Goal: Information Seeking & Learning: Learn about a topic

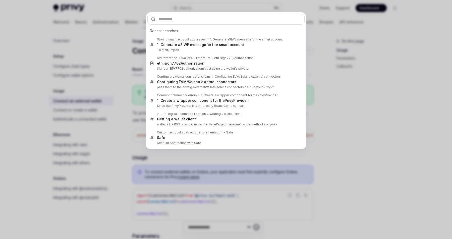
type input "**********"
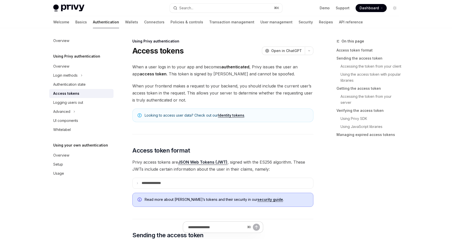
scroll to position [1350, 0]
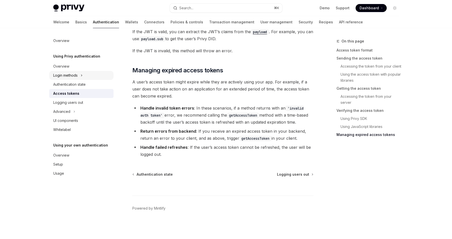
click at [81, 76] on icon "Toggle Login methods section" at bounding box center [82, 75] width 2 height 6
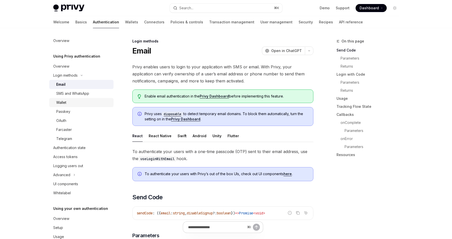
click at [80, 103] on div "Wallet" at bounding box center [83, 102] width 54 height 6
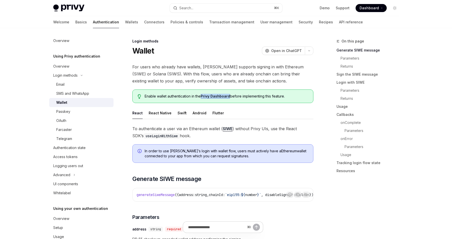
click at [227, 129] on link "SIWE" at bounding box center [228, 128] width 10 height 5
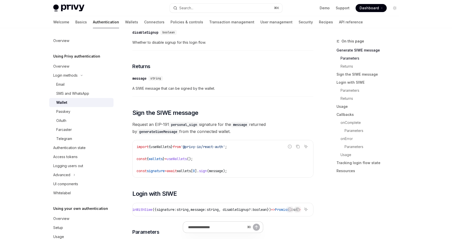
scroll to position [259, 0]
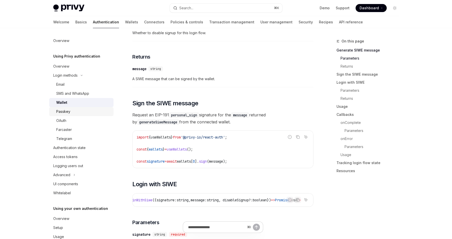
click at [79, 113] on div "Passkey" at bounding box center [83, 111] width 54 height 6
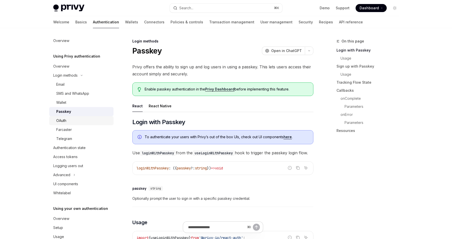
click at [71, 117] on link "OAuth" at bounding box center [81, 120] width 64 height 9
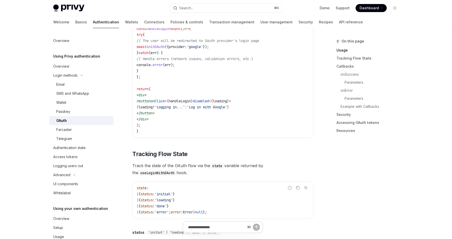
scroll to position [349, 0]
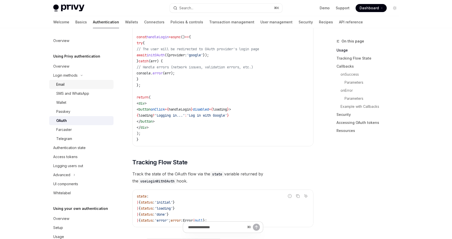
click at [70, 83] on div "Email" at bounding box center [83, 84] width 54 height 6
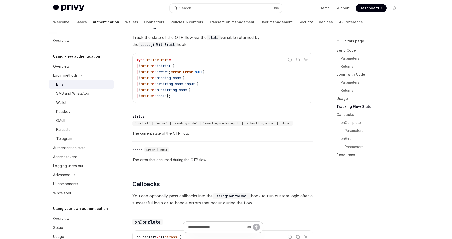
scroll to position [671, 0]
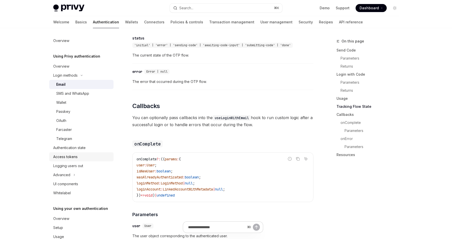
click at [82, 158] on div "Access tokens" at bounding box center [81, 157] width 57 height 6
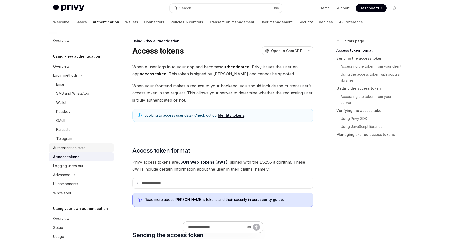
click at [84, 150] on div "Authentication state" at bounding box center [69, 147] width 32 height 6
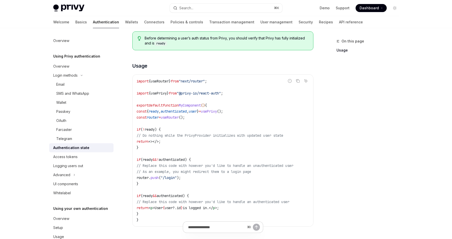
scroll to position [141, 0]
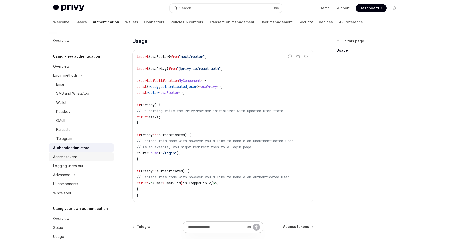
click at [75, 157] on div "Access tokens" at bounding box center [65, 157] width 24 height 6
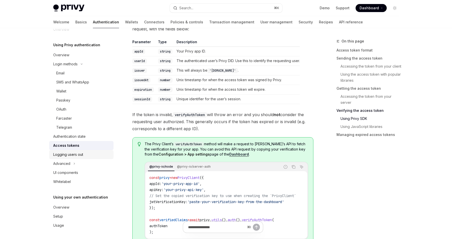
scroll to position [12, 0]
click at [72, 213] on div "Setup" at bounding box center [81, 215] width 57 height 6
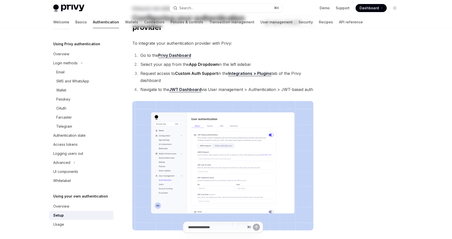
scroll to position [34, 0]
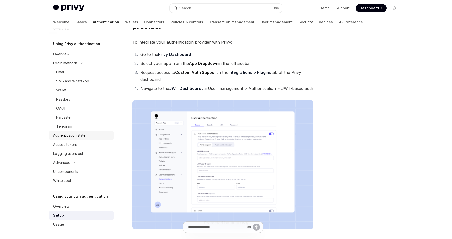
click at [78, 135] on div "Authentication state" at bounding box center [69, 135] width 32 height 6
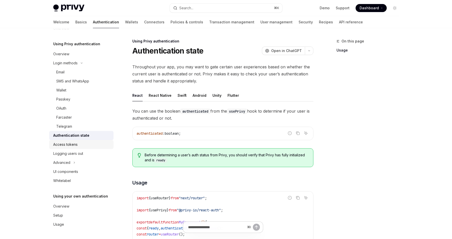
click at [78, 143] on div "Access tokens" at bounding box center [81, 144] width 57 height 6
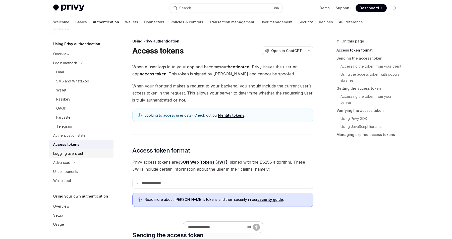
click at [78, 154] on div "Logging users out" at bounding box center [68, 153] width 30 height 6
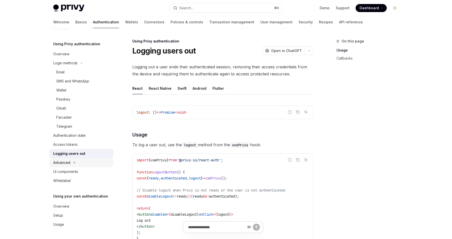
click at [76, 163] on button "Advanced" at bounding box center [81, 162] width 64 height 9
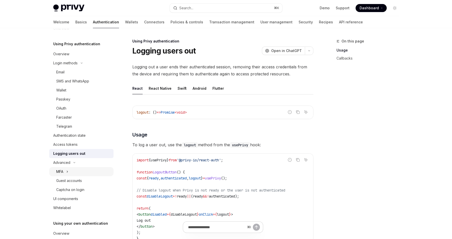
click at [71, 175] on button "MFA" at bounding box center [81, 171] width 64 height 9
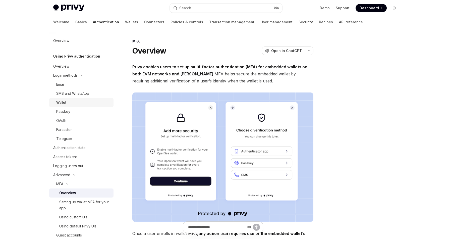
click at [64, 105] on div "Wallet" at bounding box center [61, 102] width 10 height 6
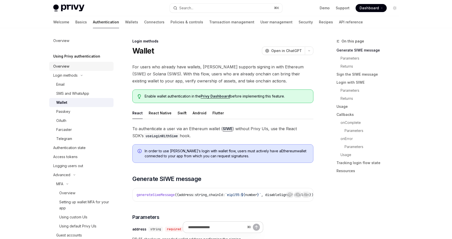
click at [81, 68] on div "Overview" at bounding box center [81, 66] width 57 height 6
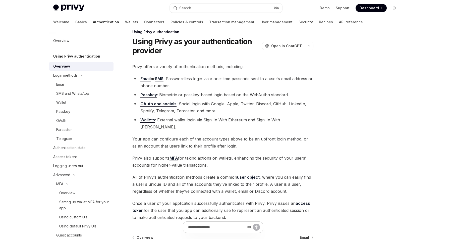
scroll to position [6, 0]
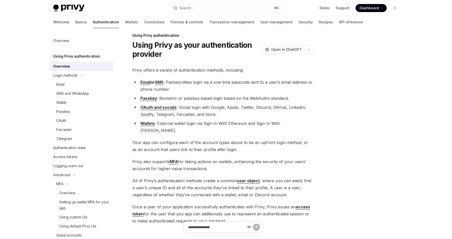
click at [147, 124] on link "Wallets" at bounding box center [147, 123] width 15 height 5
type textarea "*"
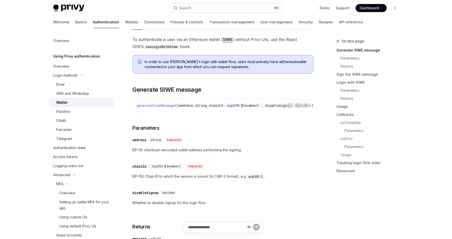
click at [214, 10] on button "Search... ⌘ K" at bounding box center [226, 8] width 112 height 9
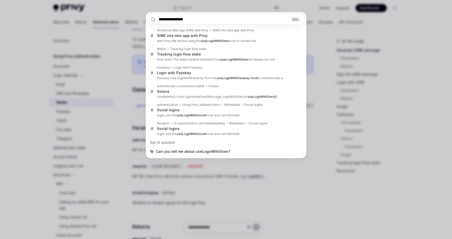
type input "**********"
click at [327, 171] on div "**********" at bounding box center [226, 119] width 452 height 239
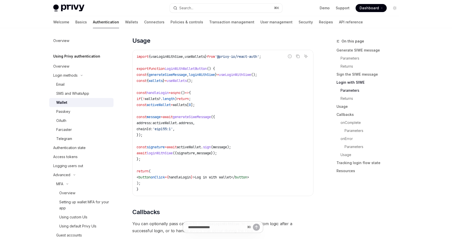
scroll to position [596, 0]
